Goal: Task Accomplishment & Management: Manage account settings

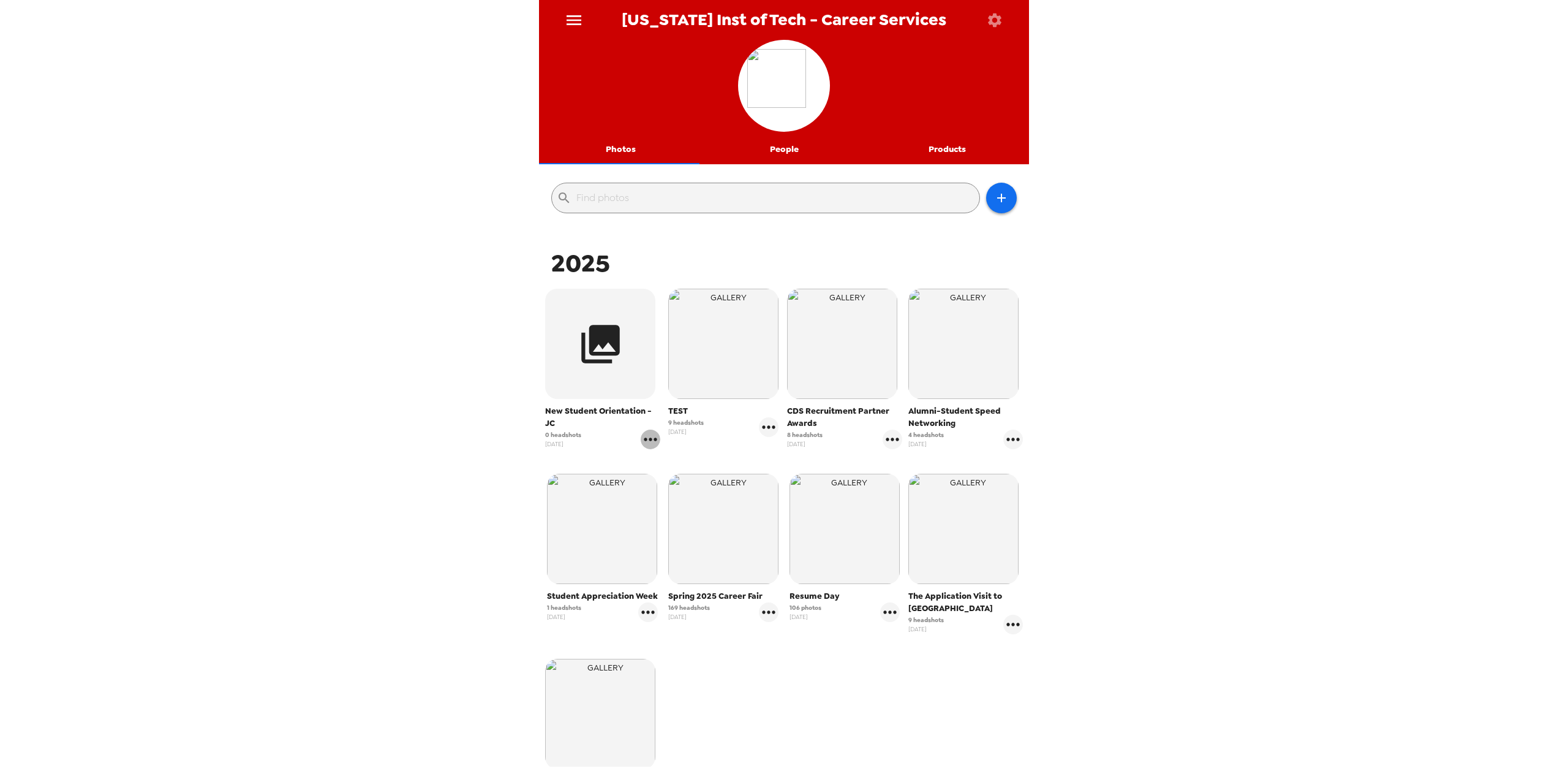
click at [647, 436] on icon "gallery menu" at bounding box center [650, 439] width 20 height 20
click at [684, 465] on span "Edit Shoot" at bounding box center [721, 465] width 102 height 15
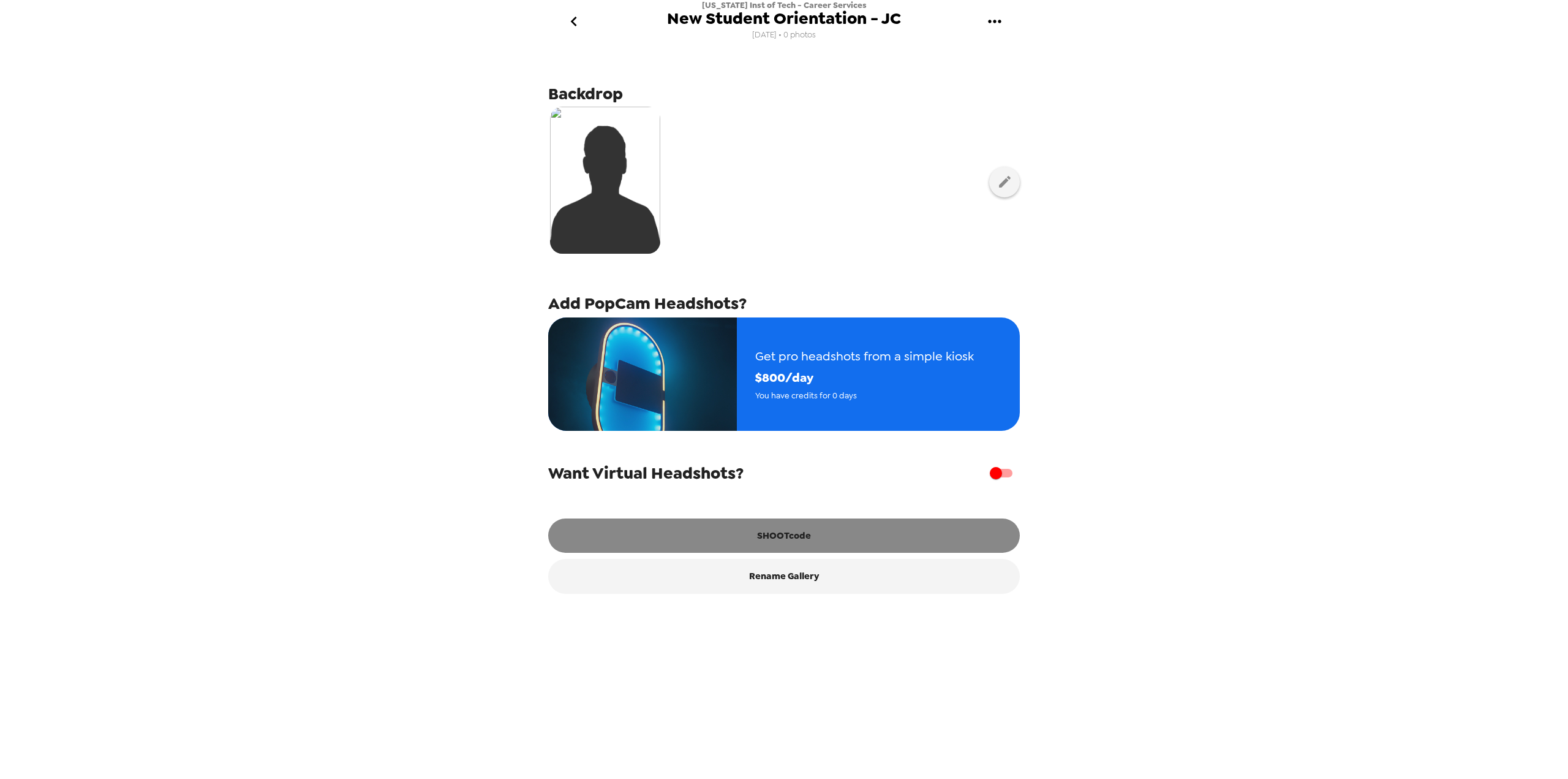
click at [751, 535] on button "SHOOTcode" at bounding box center [783, 535] width 471 height 34
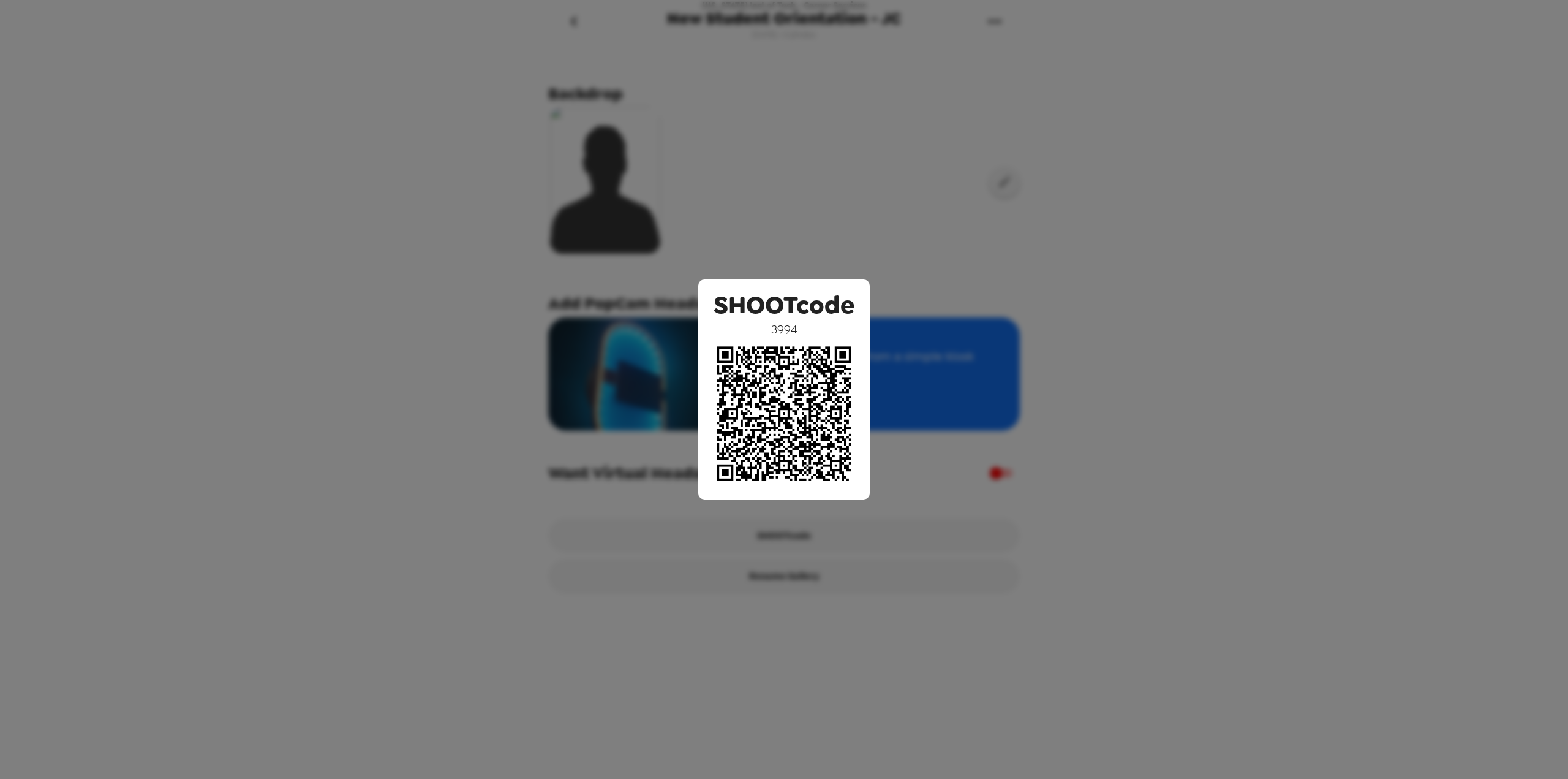
click at [1264, 198] on div "SHOOTcode 3994" at bounding box center [784, 389] width 1568 height 779
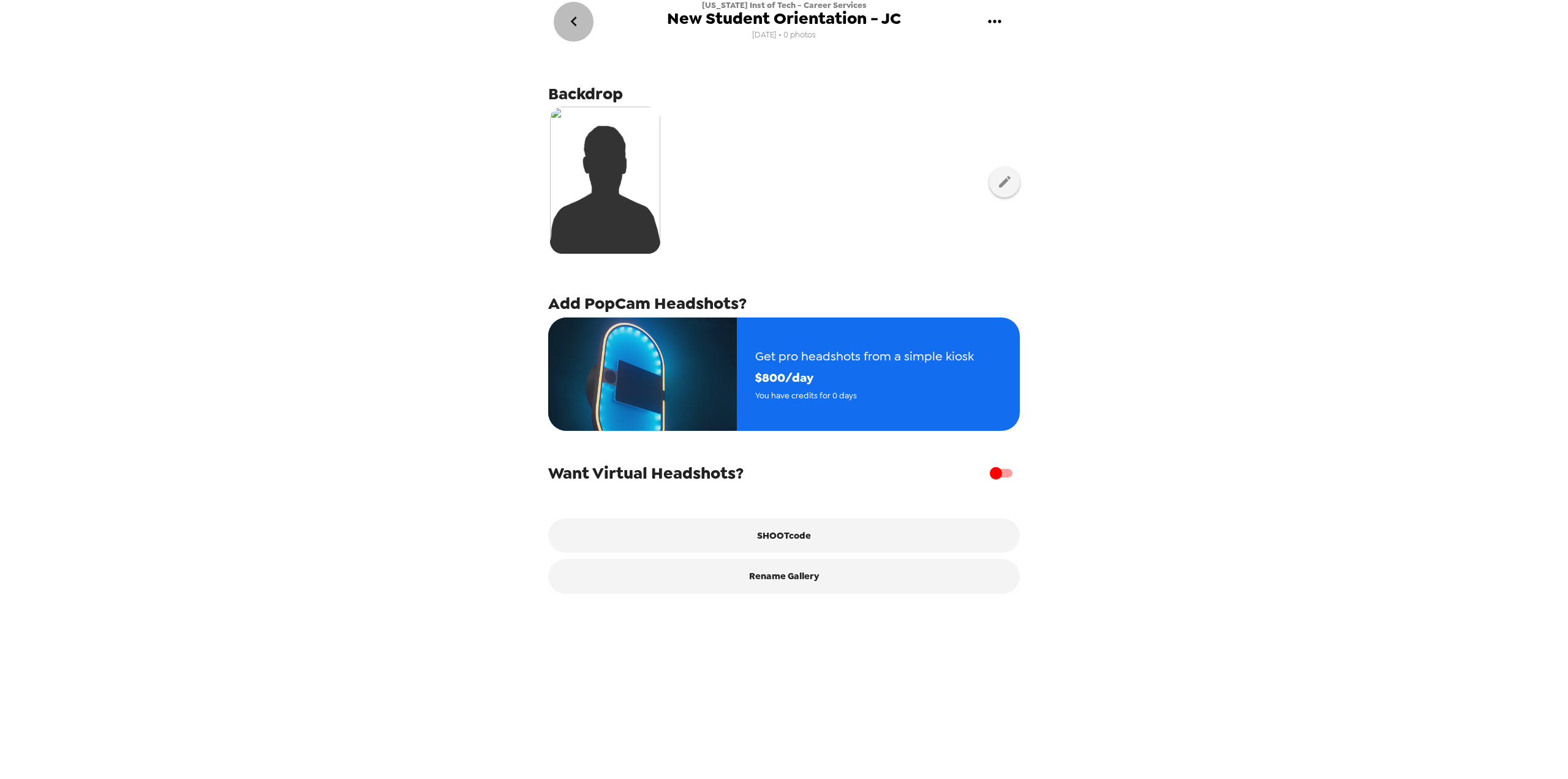
click at [577, 16] on icon "go back" at bounding box center [574, 21] width 20 height 20
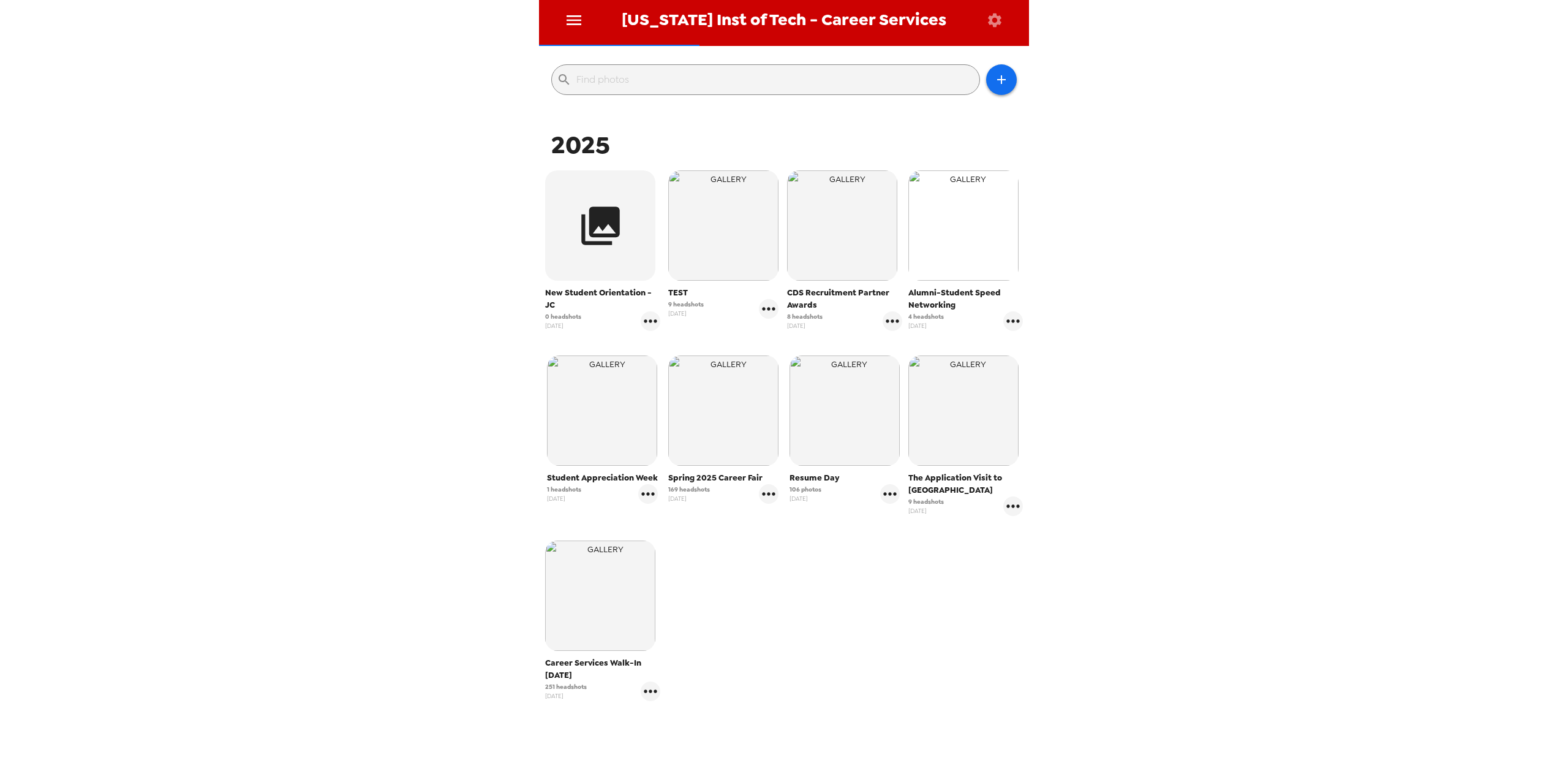
scroll to position [163, 0]
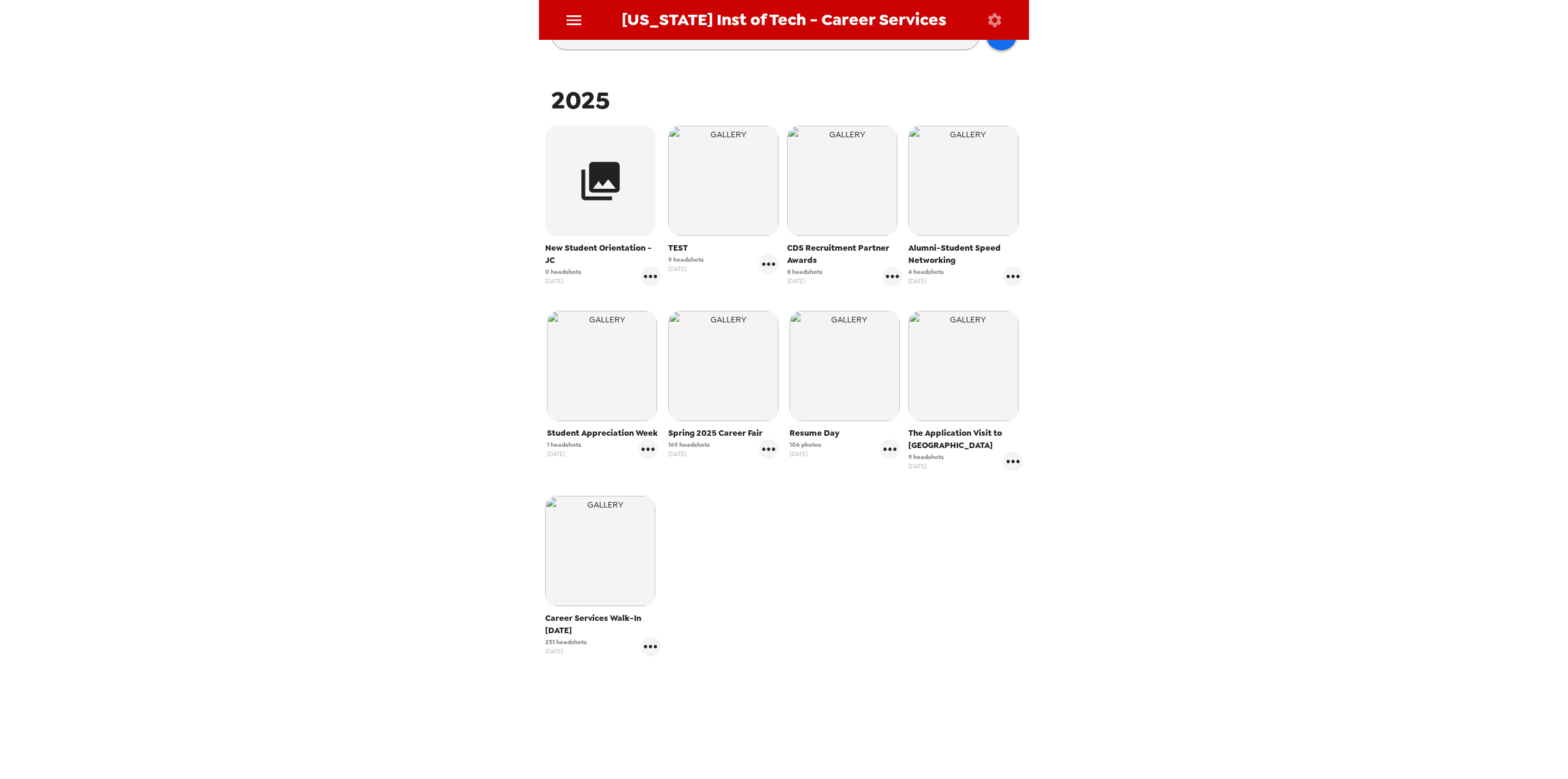
click at [712, 201] on img "button" at bounding box center [723, 181] width 111 height 111
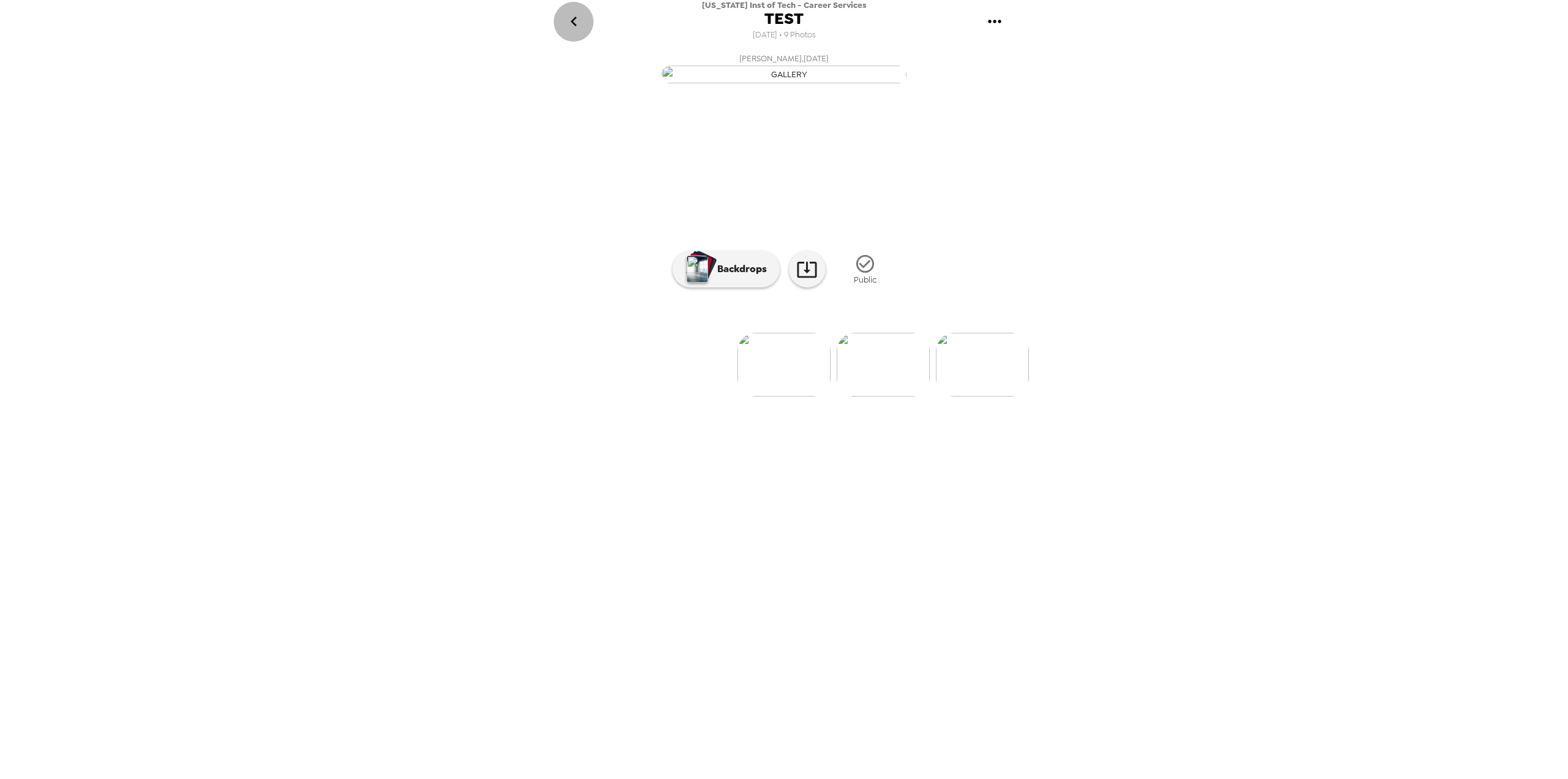
click at [581, 24] on icon "go back" at bounding box center [574, 21] width 20 height 20
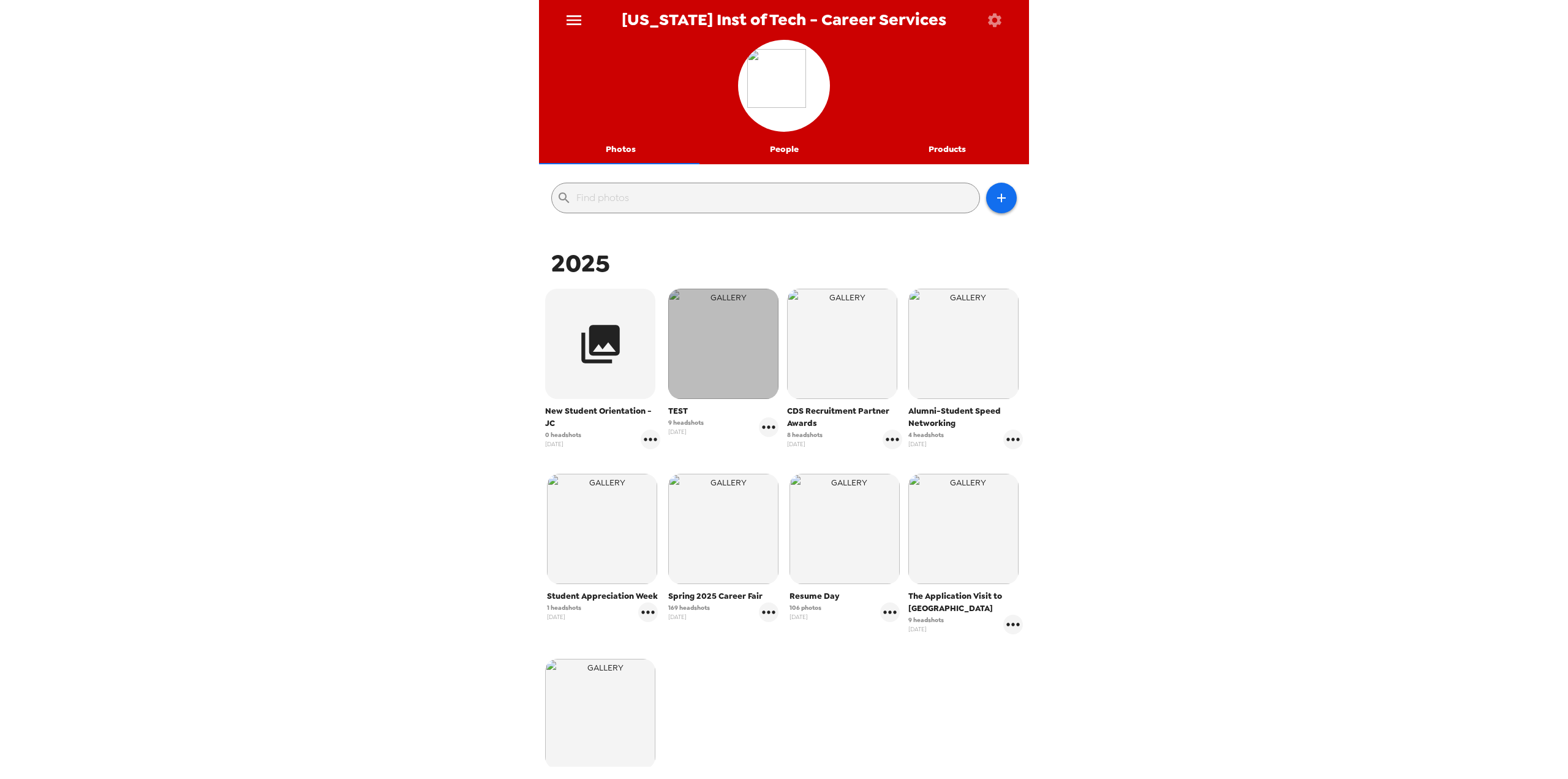
click at [740, 343] on img "button" at bounding box center [723, 344] width 111 height 111
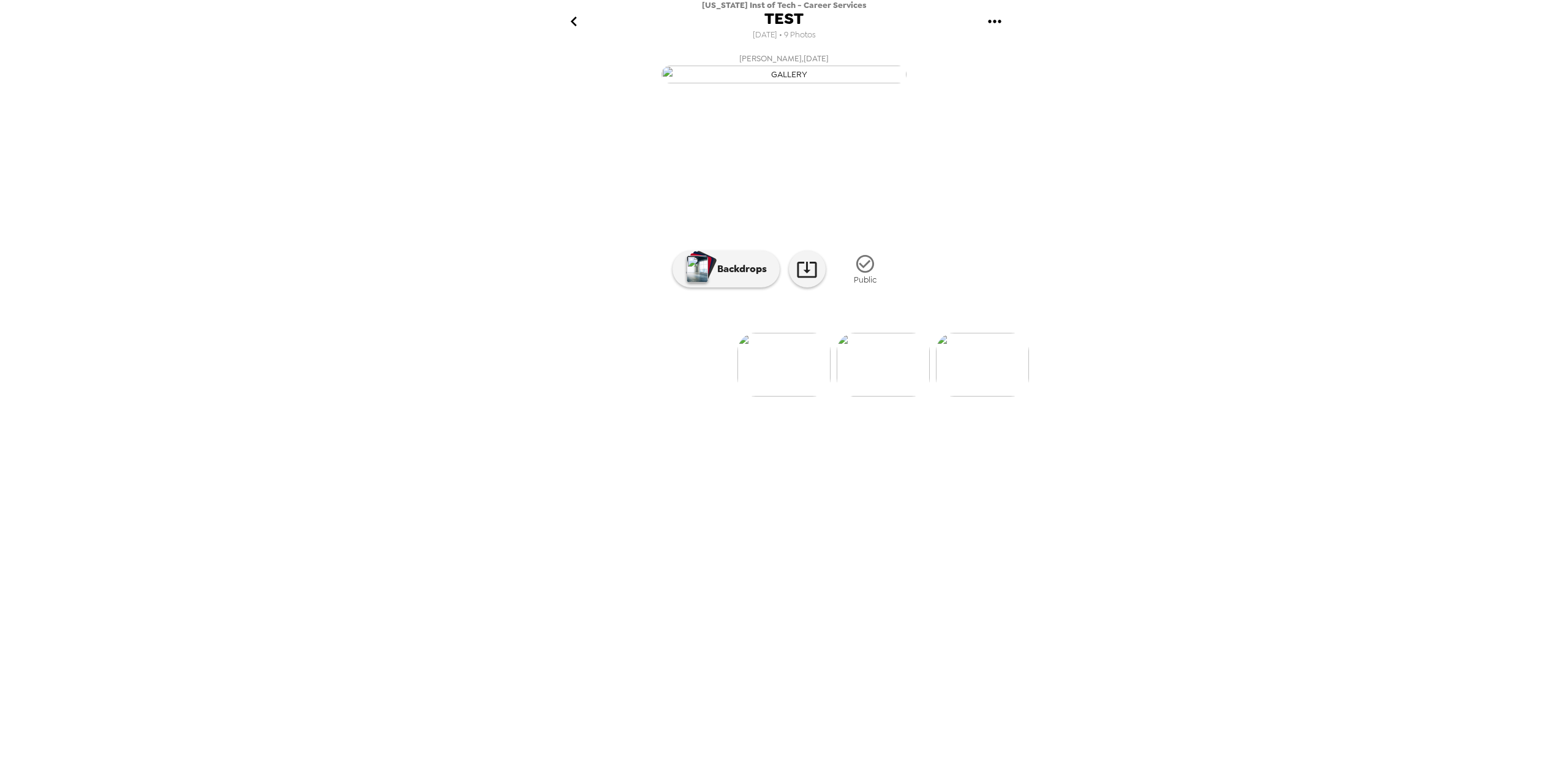
click at [984, 16] on button "gallery menu" at bounding box center [994, 22] width 40 height 40
click at [1007, 52] on span "Edit Shoot" at bounding box center [1057, 58] width 102 height 15
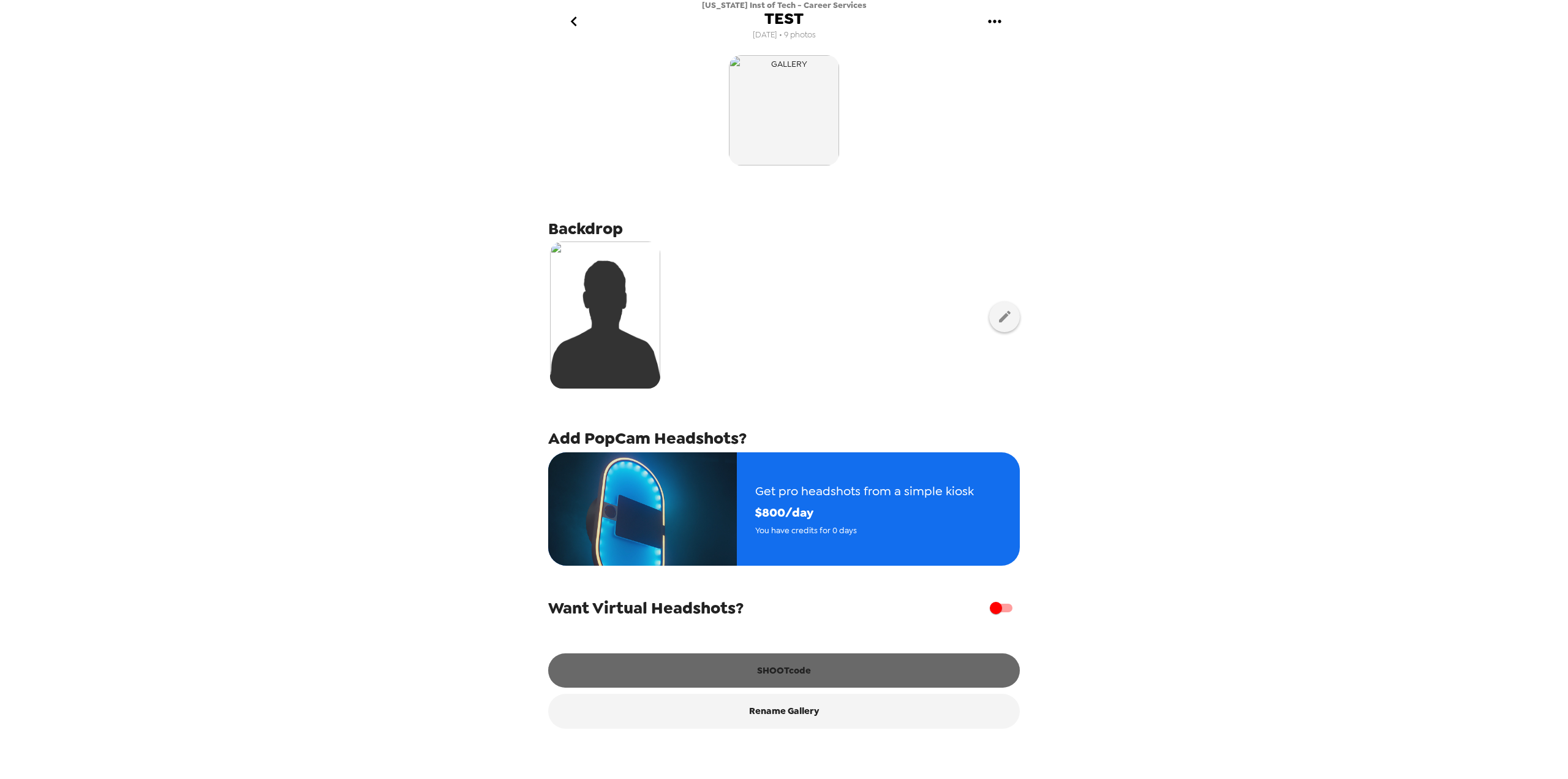
click at [798, 672] on button "SHOOTcode" at bounding box center [783, 670] width 471 height 34
